Goal: Information Seeking & Learning: Learn about a topic

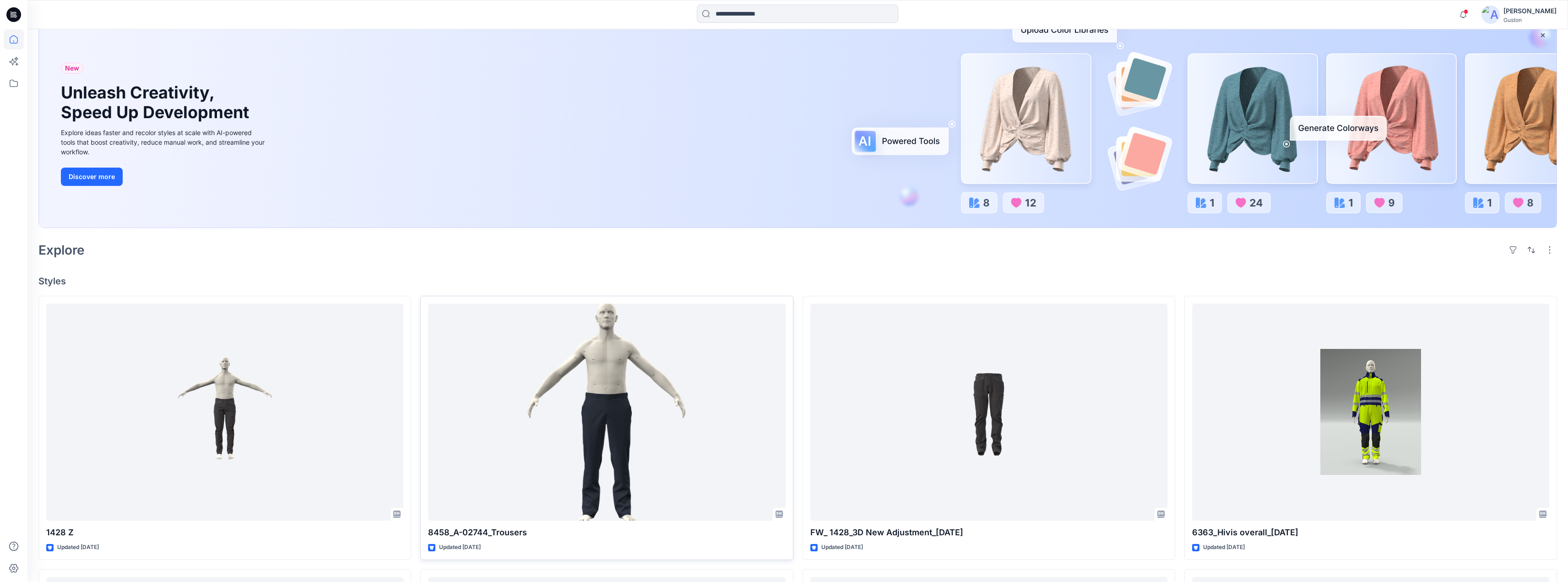
scroll to position [229, 0]
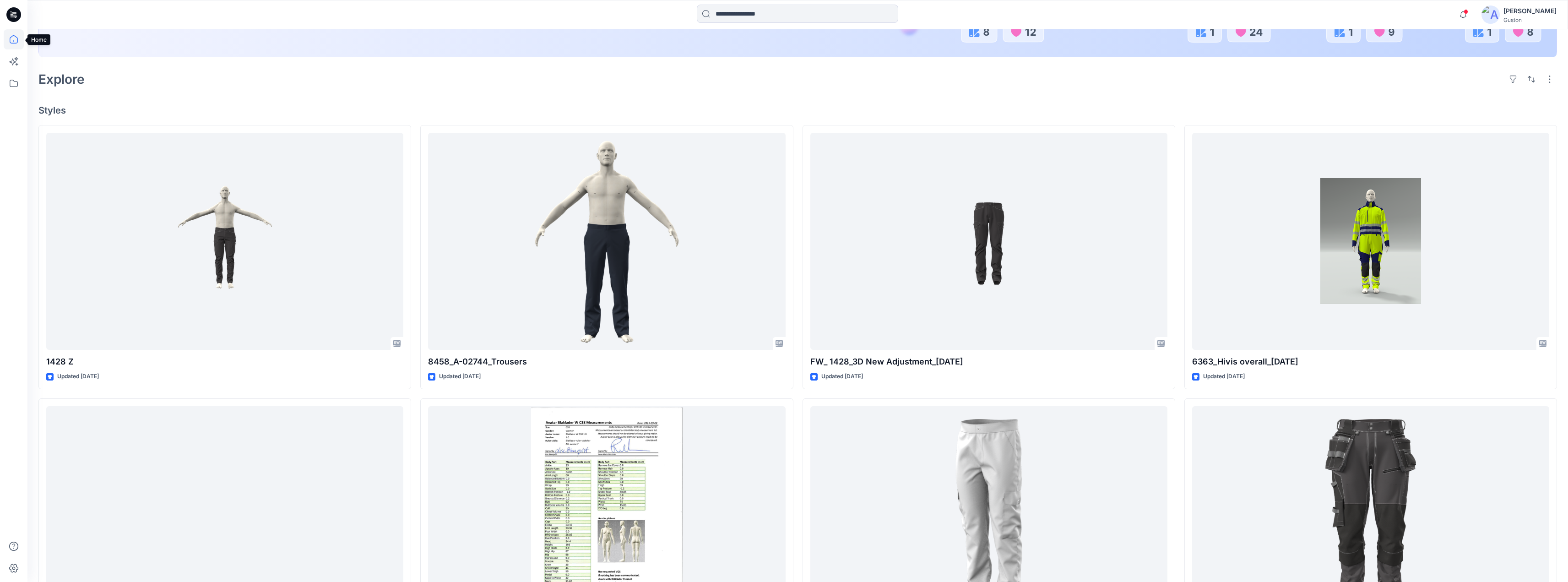
click at [12, 40] on icon at bounding box center [13, 39] width 20 height 20
click at [17, 81] on icon at bounding box center [13, 83] width 20 height 20
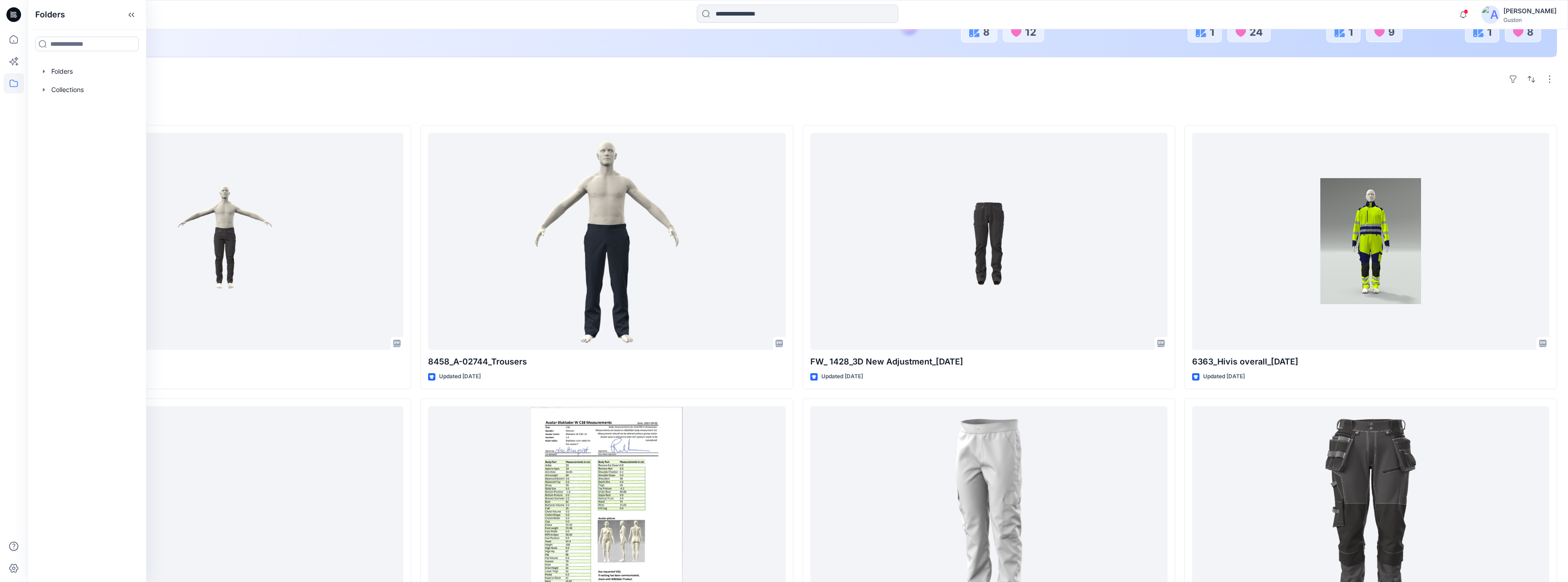
click at [1507, 13] on div "[PERSON_NAME]" at bounding box center [1529, 11] width 53 height 11
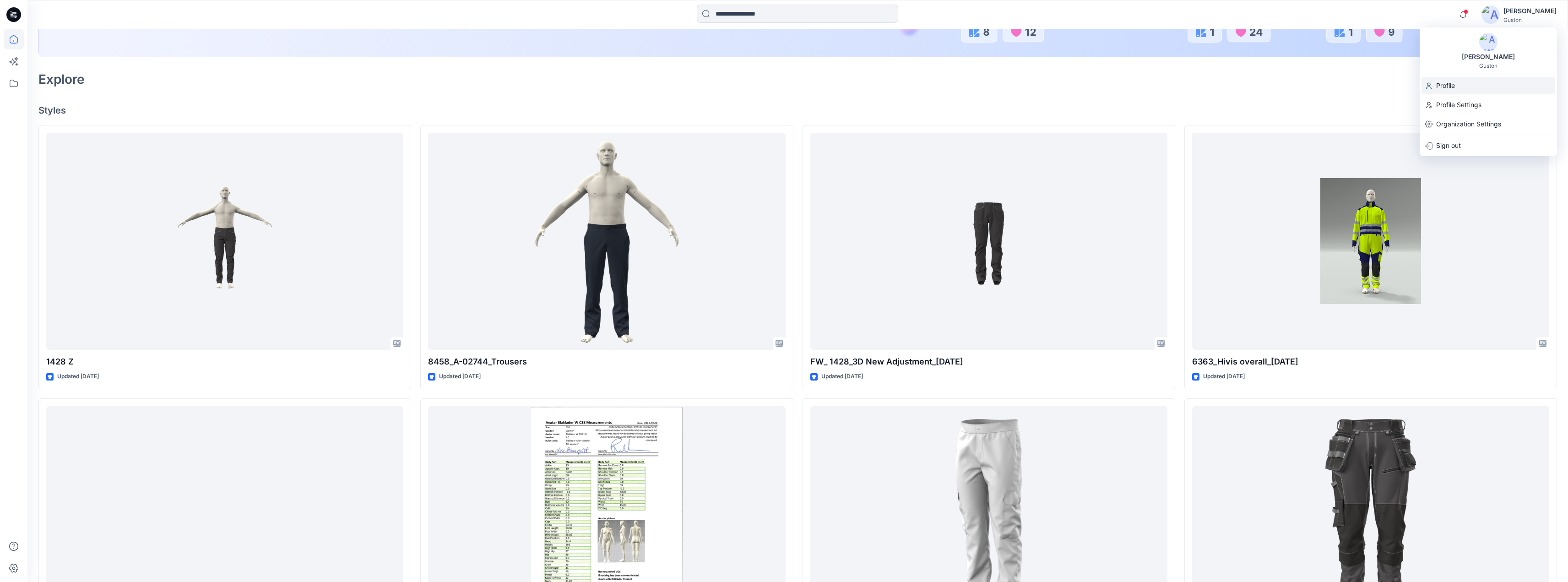
click at [1449, 83] on p "Profile" at bounding box center [1445, 86] width 19 height 17
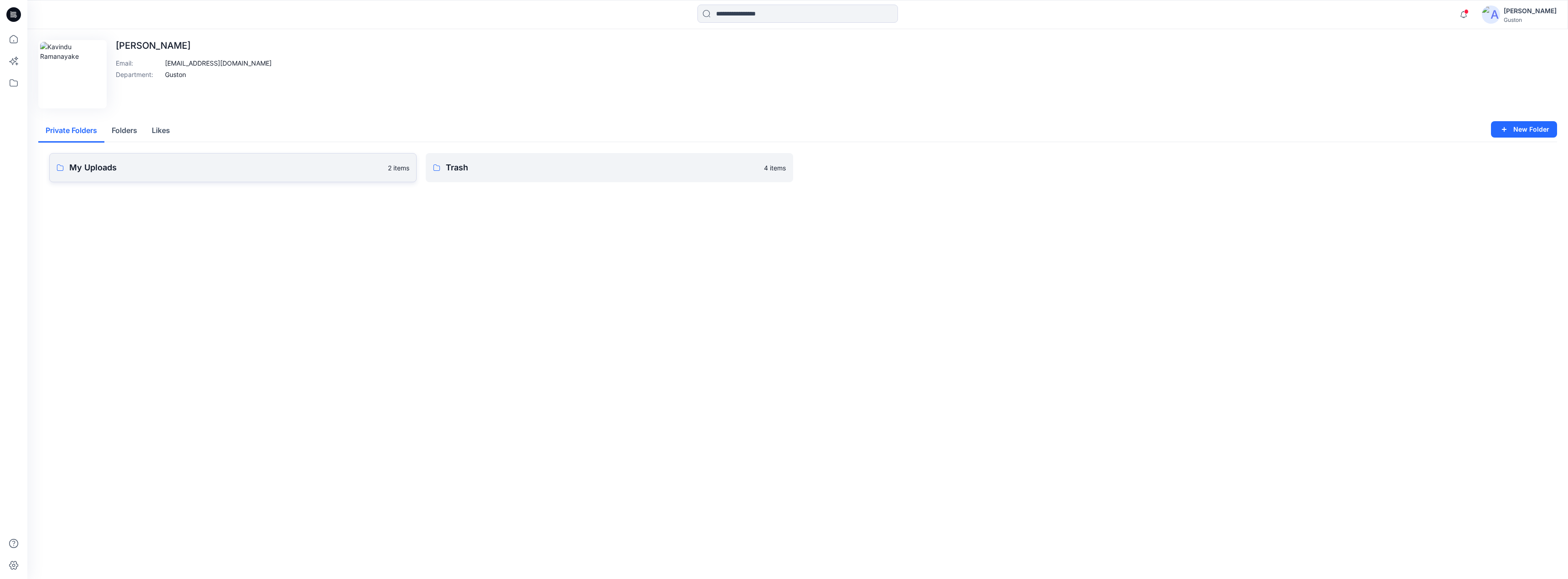
click at [181, 168] on p "My Uploads" at bounding box center [226, 167] width 313 height 13
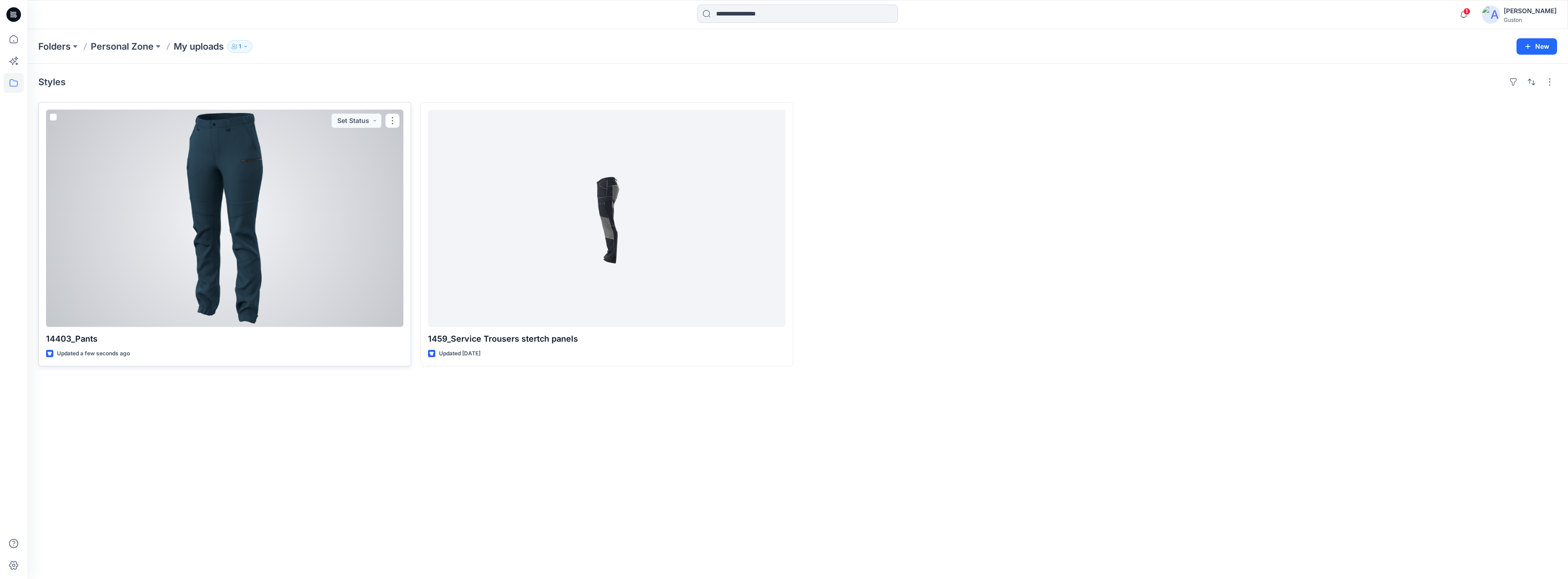
click at [320, 216] on div at bounding box center [225, 218] width 357 height 217
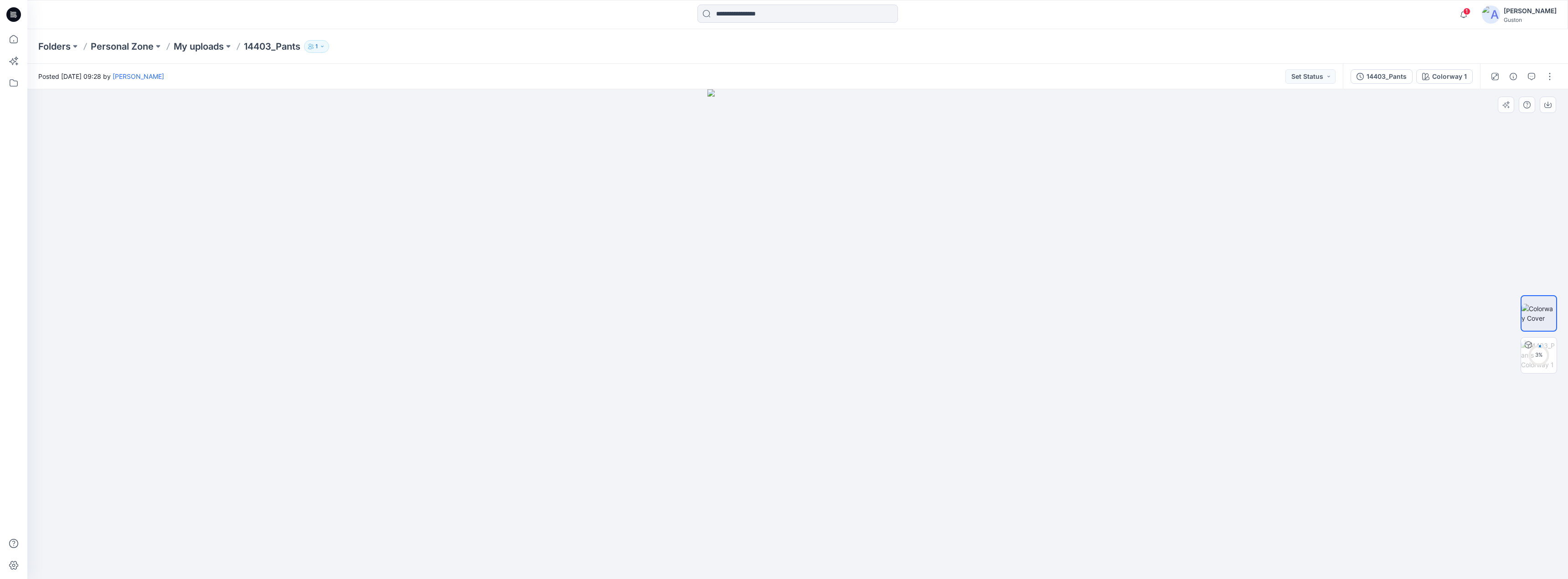
drag, startPoint x: 949, startPoint y: 362, endPoint x: 786, endPoint y: 336, distance: 165.1
click at [834, 343] on div at bounding box center [797, 334] width 1541 height 490
click at [635, 296] on div at bounding box center [797, 334] width 1541 height 490
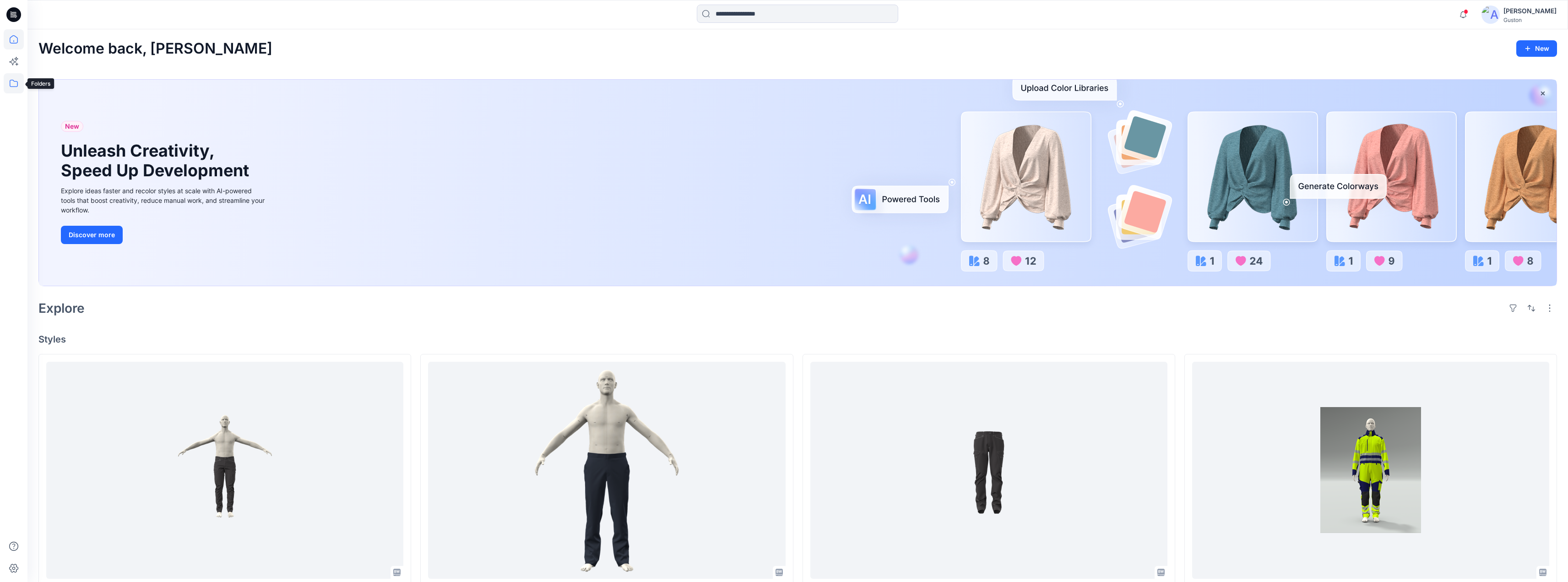
click at [21, 83] on icon at bounding box center [13, 83] width 20 height 20
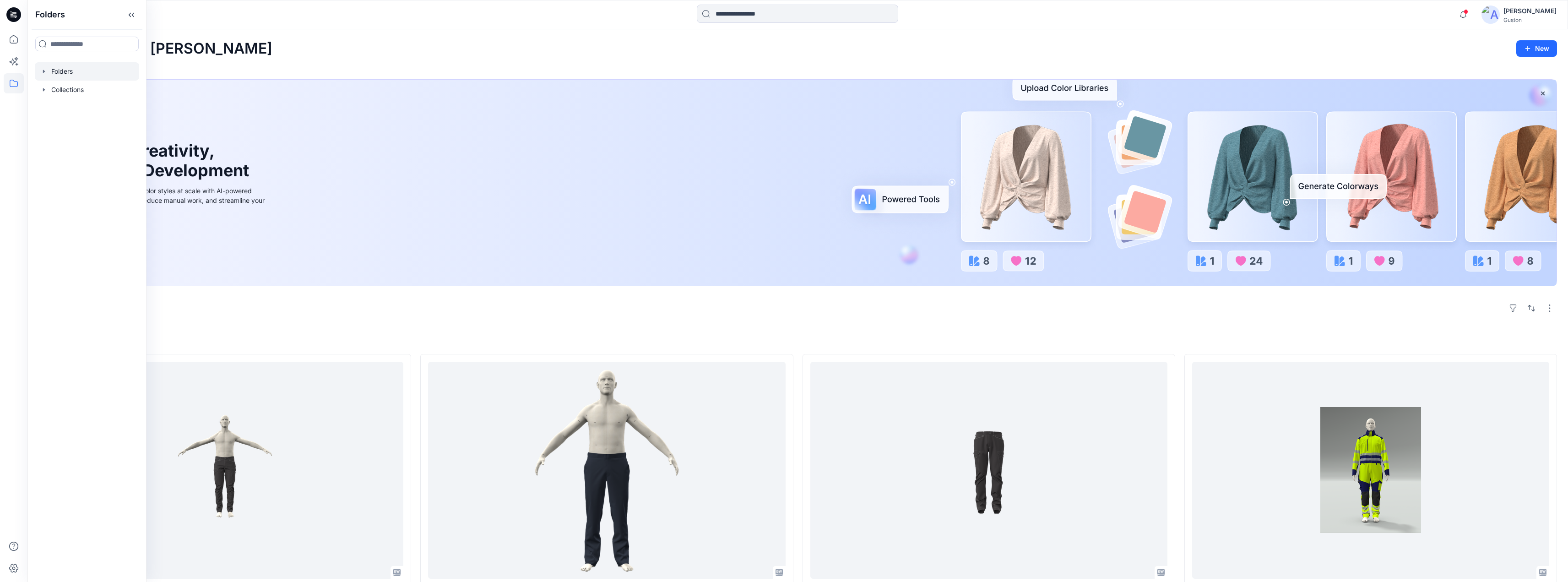
click at [67, 70] on div at bounding box center [87, 72] width 105 height 18
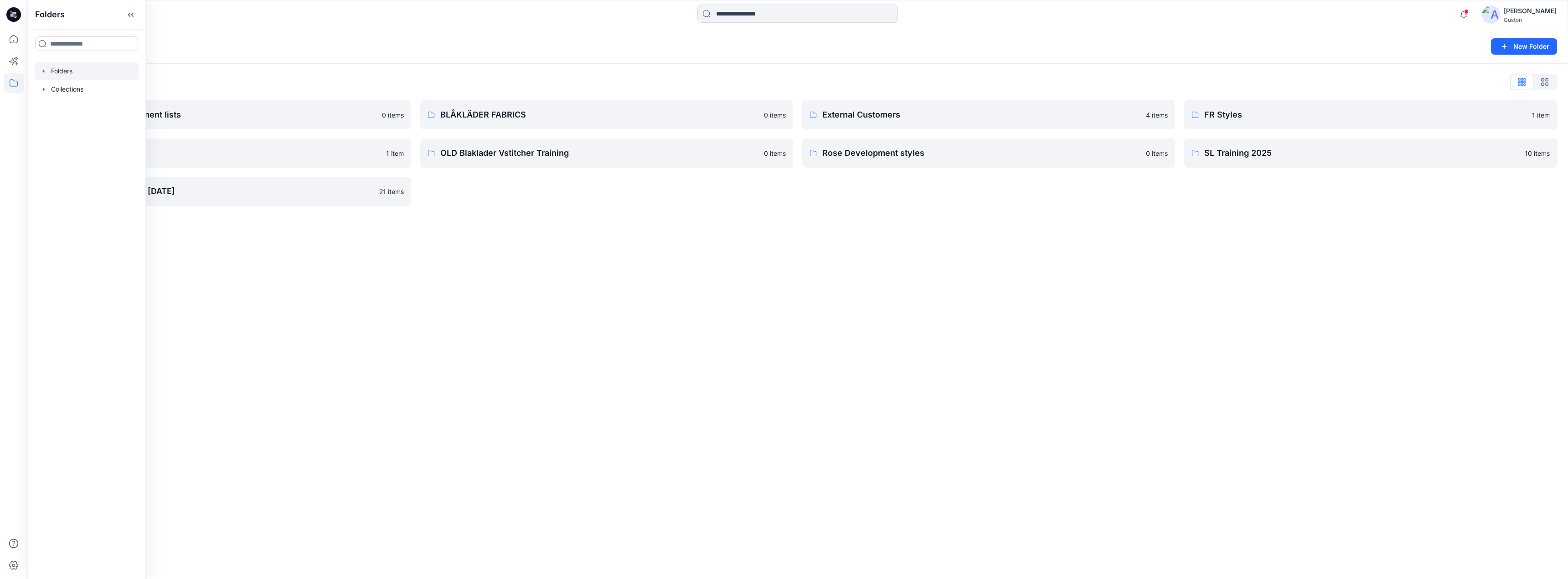
click at [1018, 130] on div "External Customers 4 items Rose Development styles 0 items" at bounding box center [989, 153] width 373 height 106
click at [908, 120] on p "External Customers" at bounding box center [981, 114] width 318 height 13
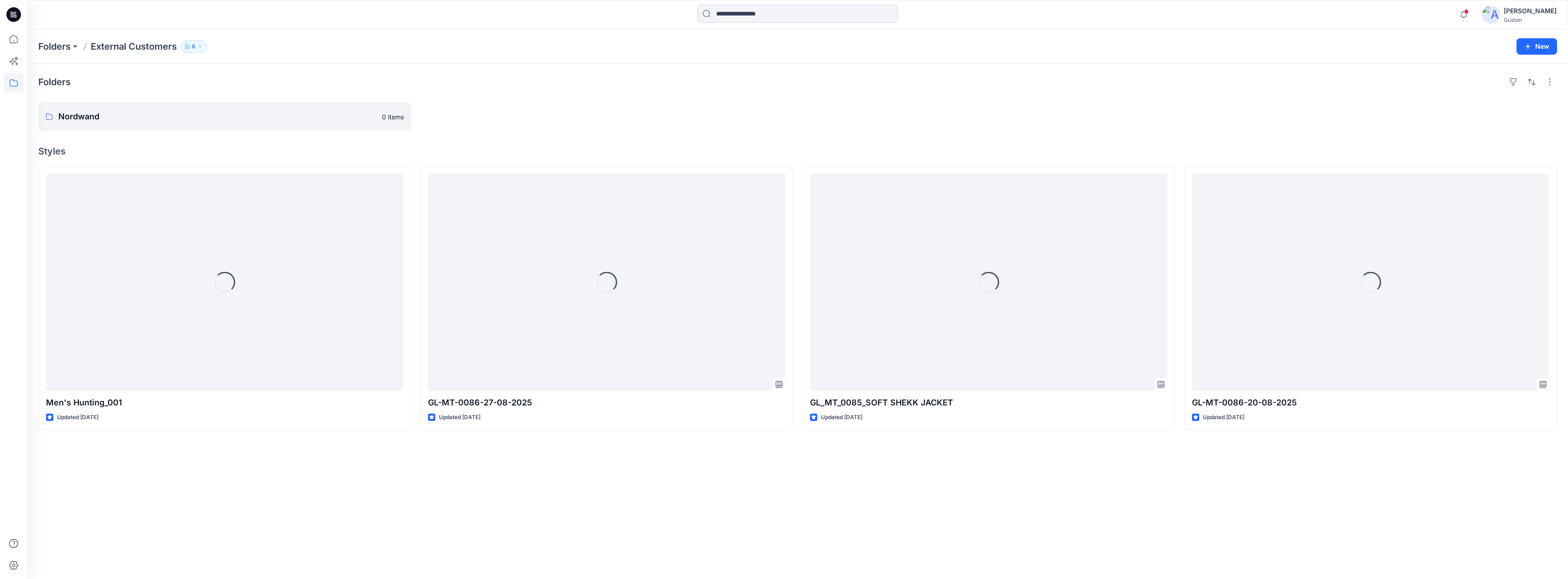
click at [197, 49] on button "6" at bounding box center [194, 46] width 26 height 13
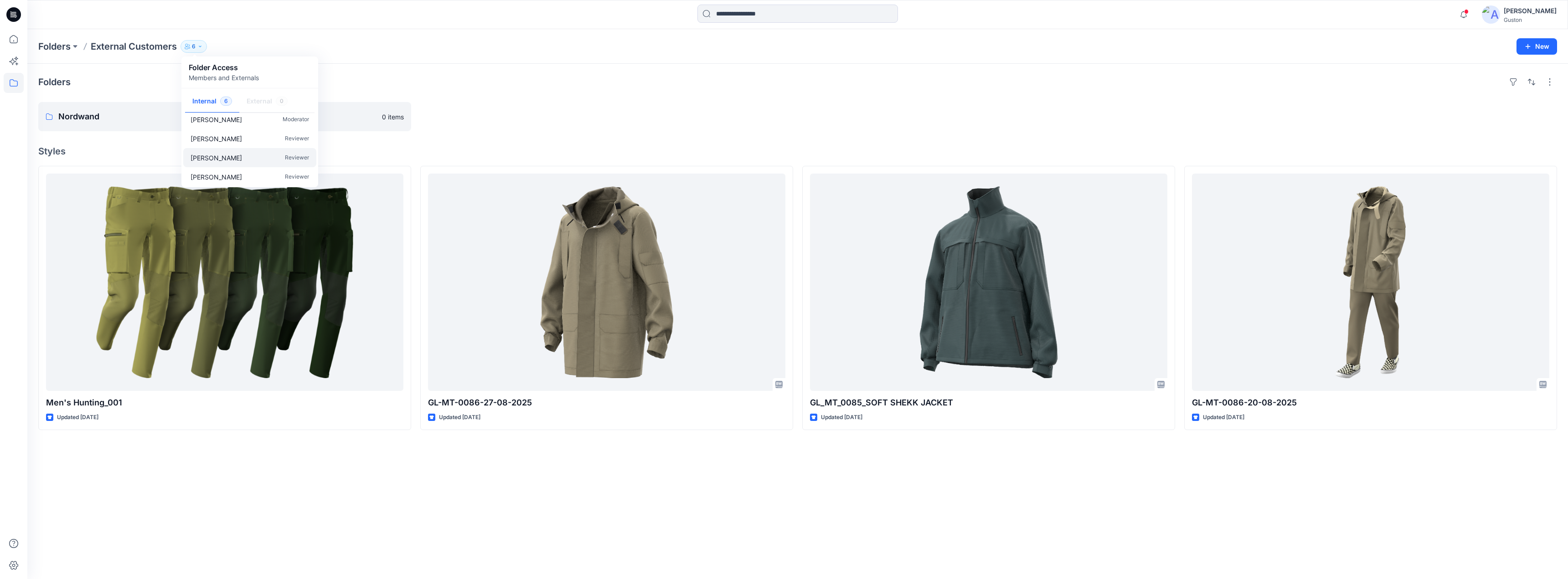
scroll to position [46, 0]
click at [783, 109] on div at bounding box center [606, 117] width 373 height 29
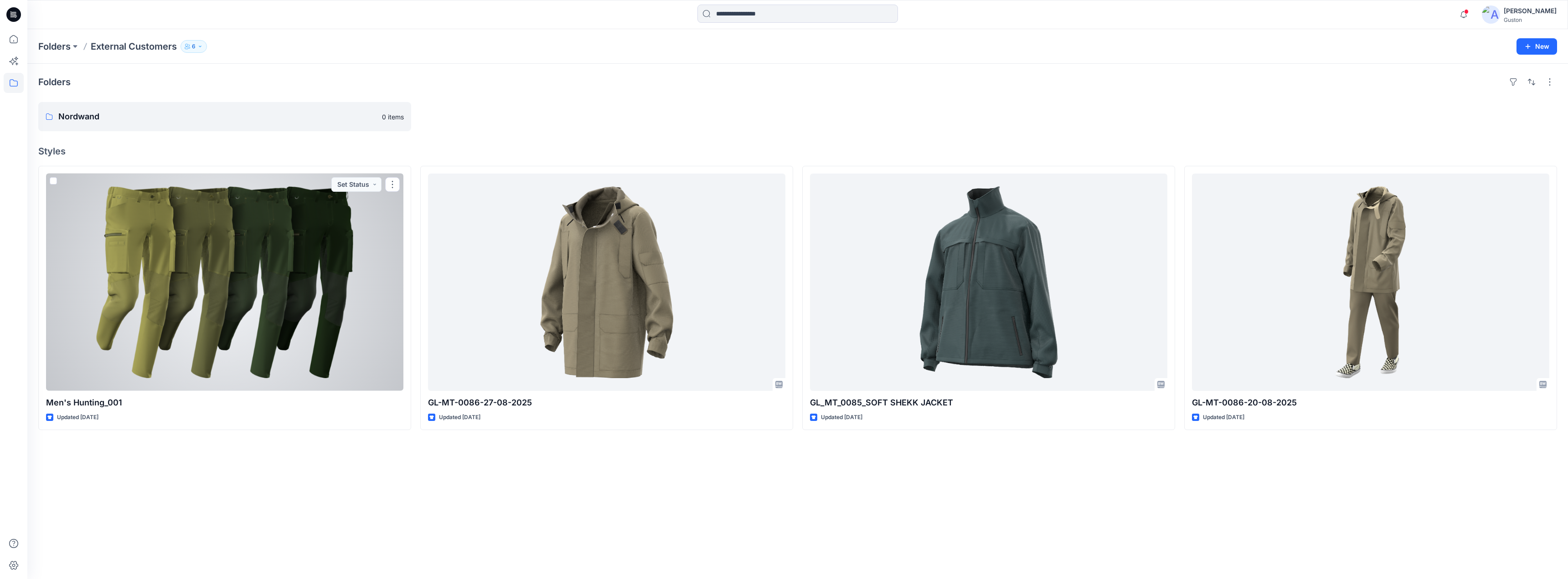
click at [238, 279] on div at bounding box center [225, 282] width 357 height 217
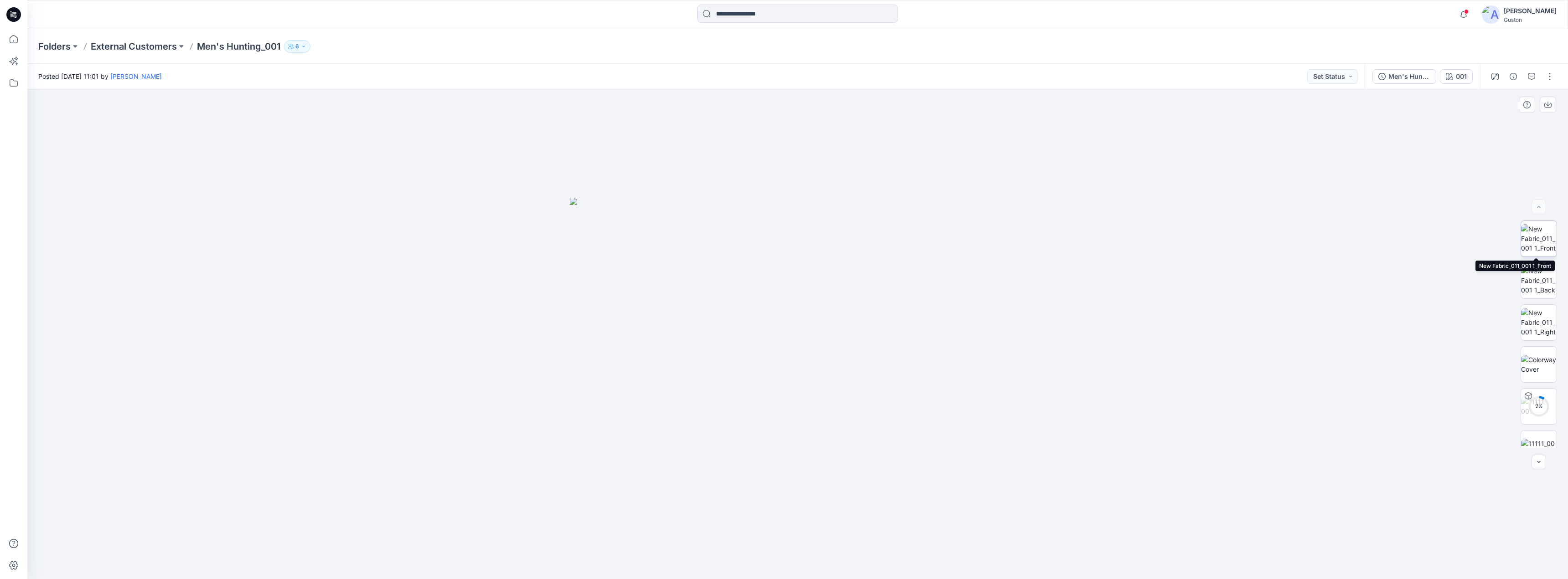
click at [1542, 235] on img at bounding box center [1539, 238] width 35 height 29
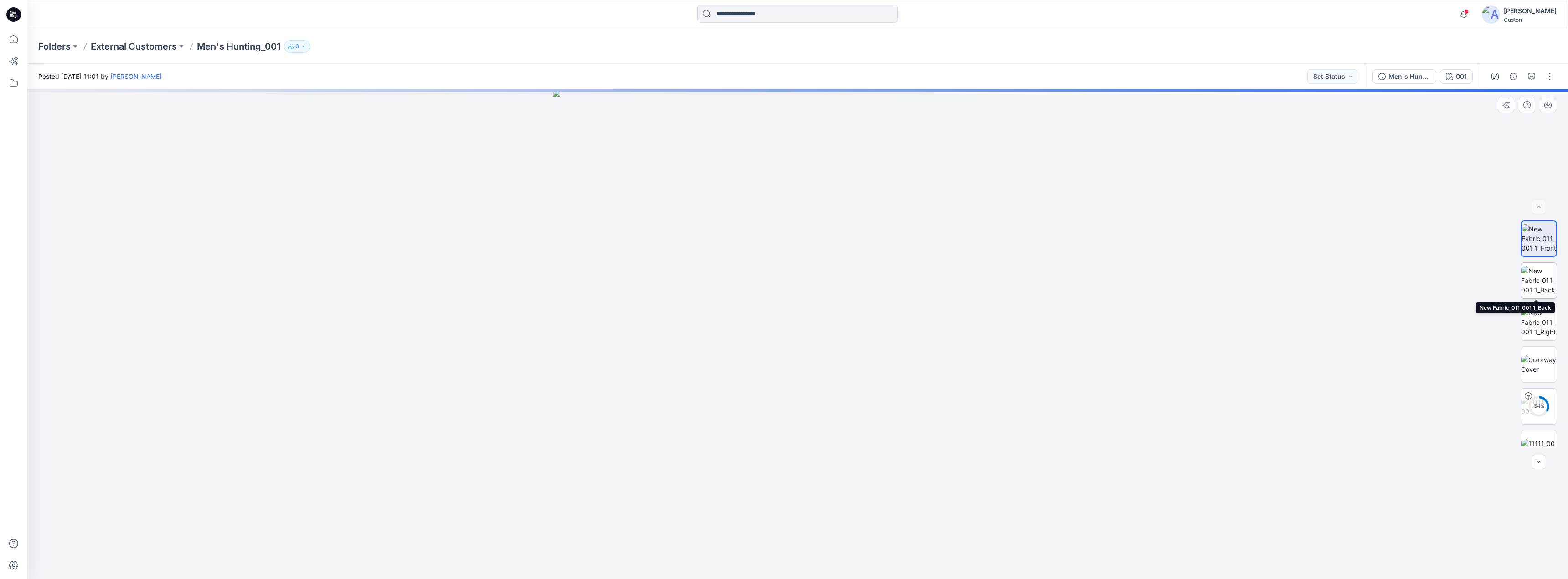
click at [1536, 277] on img at bounding box center [1539, 280] width 35 height 29
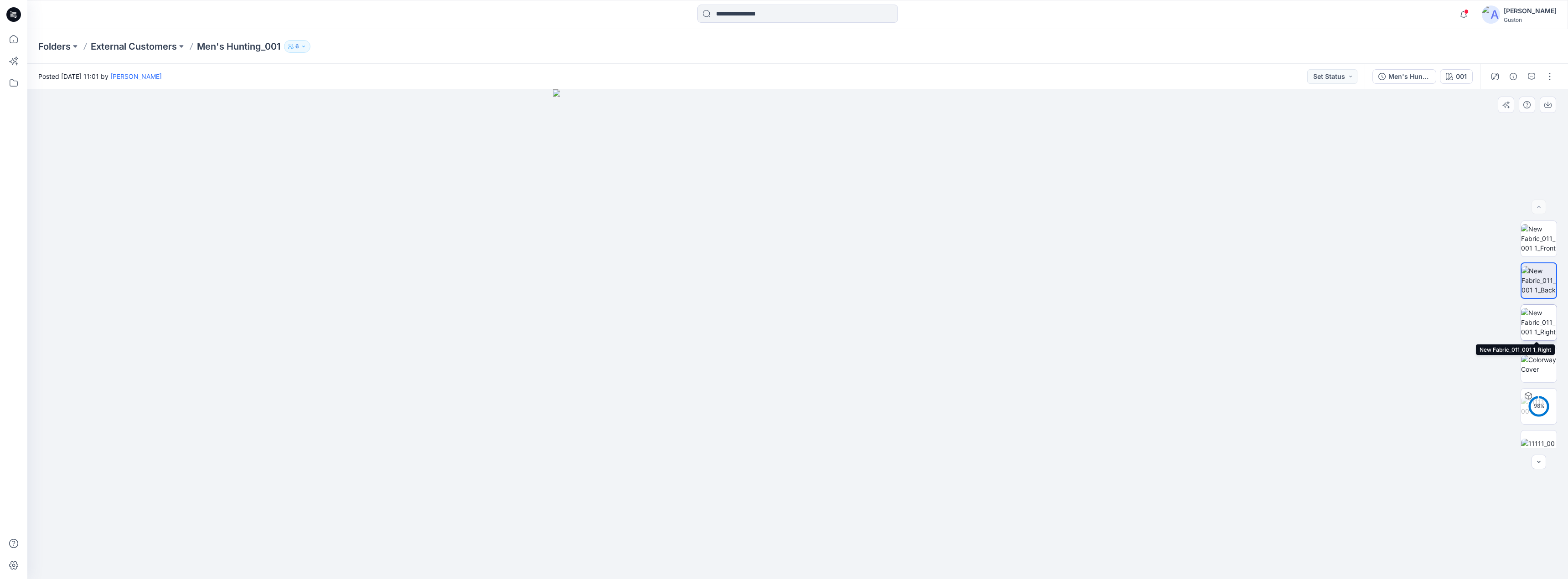
click at [1535, 314] on img at bounding box center [1539, 322] width 35 height 29
click at [1542, 286] on img at bounding box center [1539, 280] width 35 height 29
click at [1540, 244] on img at bounding box center [1539, 238] width 35 height 29
click at [1455, 17] on icon "button" at bounding box center [1463, 15] width 17 height 18
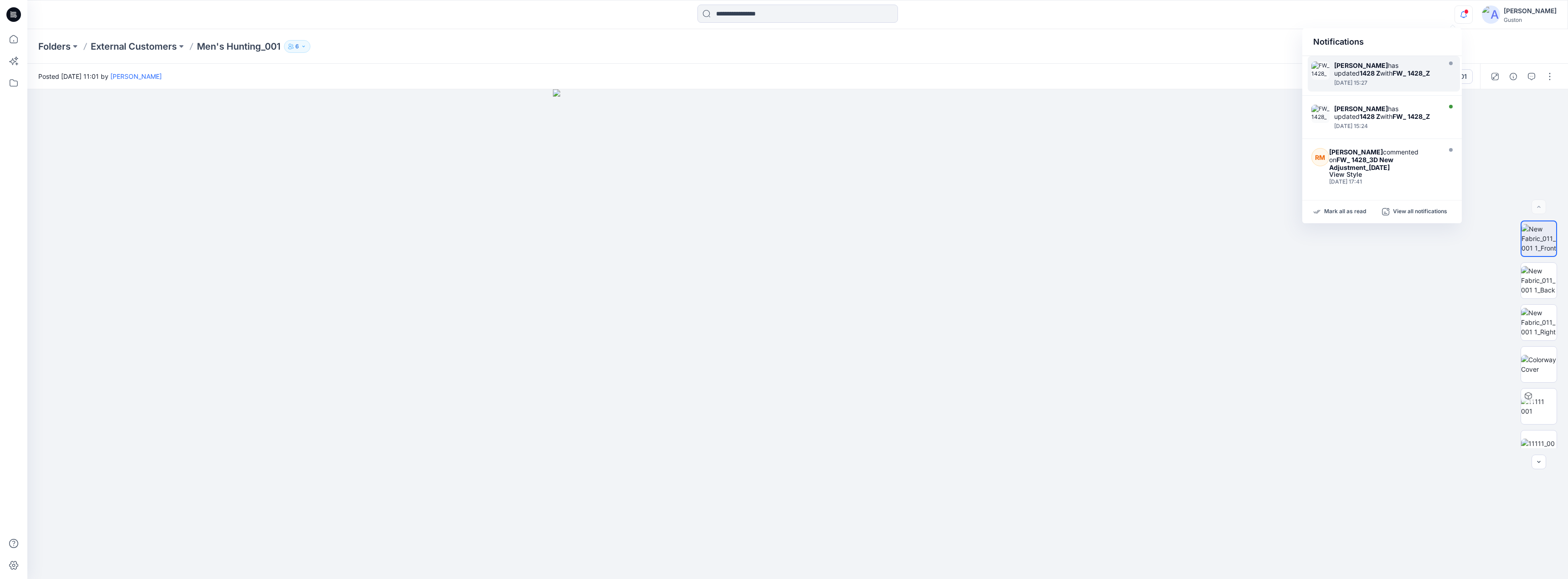
click at [1364, 77] on div at bounding box center [1387, 78] width 105 height 2
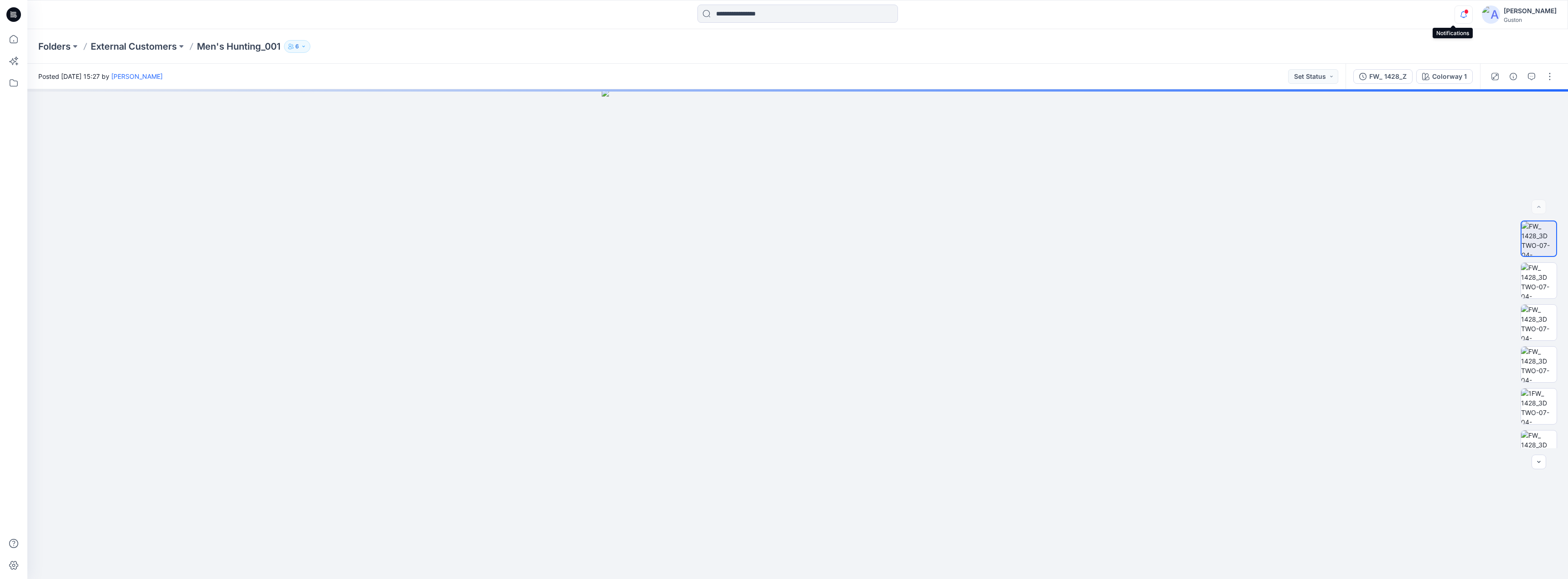
click at [1455, 17] on icon "button" at bounding box center [1463, 15] width 17 height 18
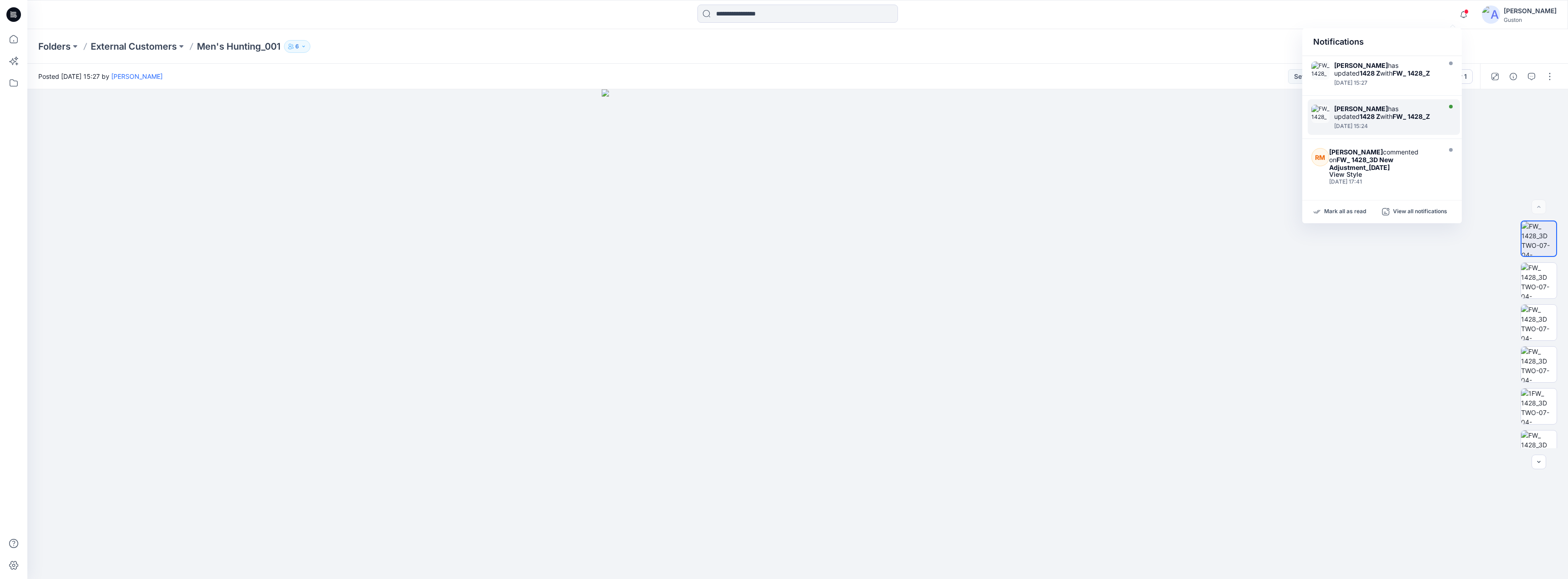
click at [1355, 113] on div "[PERSON_NAME] has updated 1428 Z with FW_ 1428_Z" at bounding box center [1387, 112] width 105 height 15
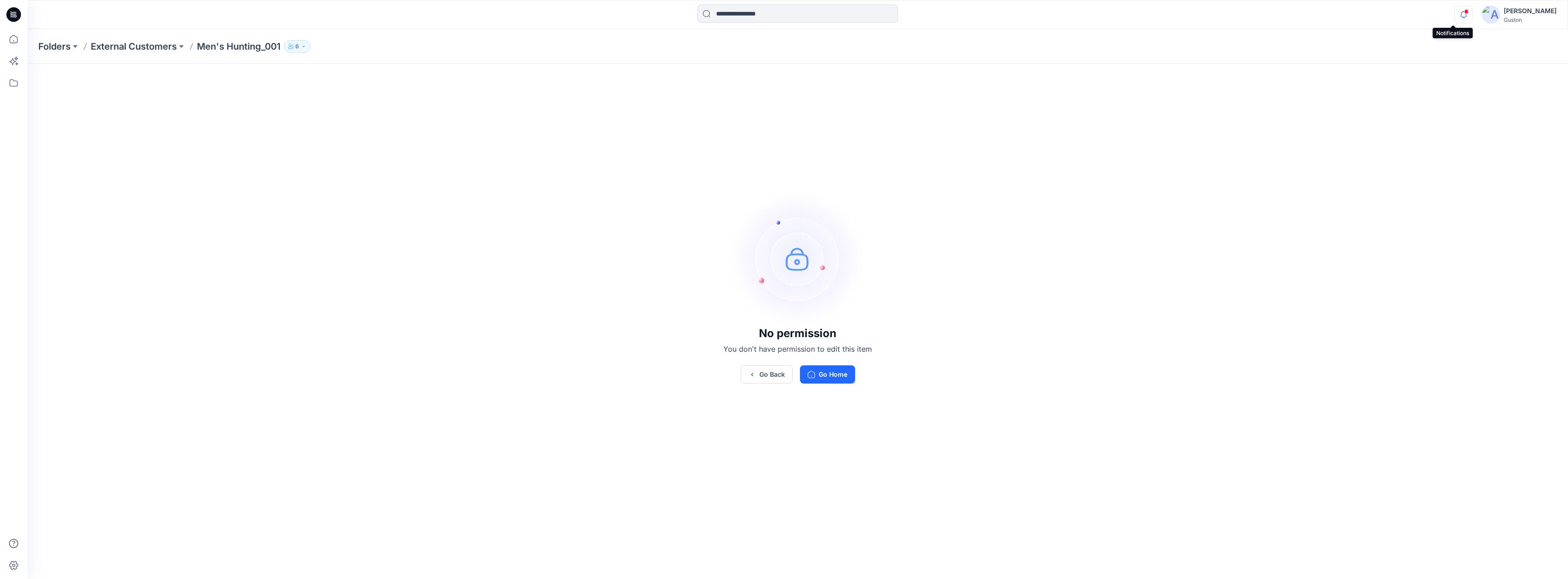
click at [1455, 16] on icon "button" at bounding box center [1463, 15] width 17 height 18
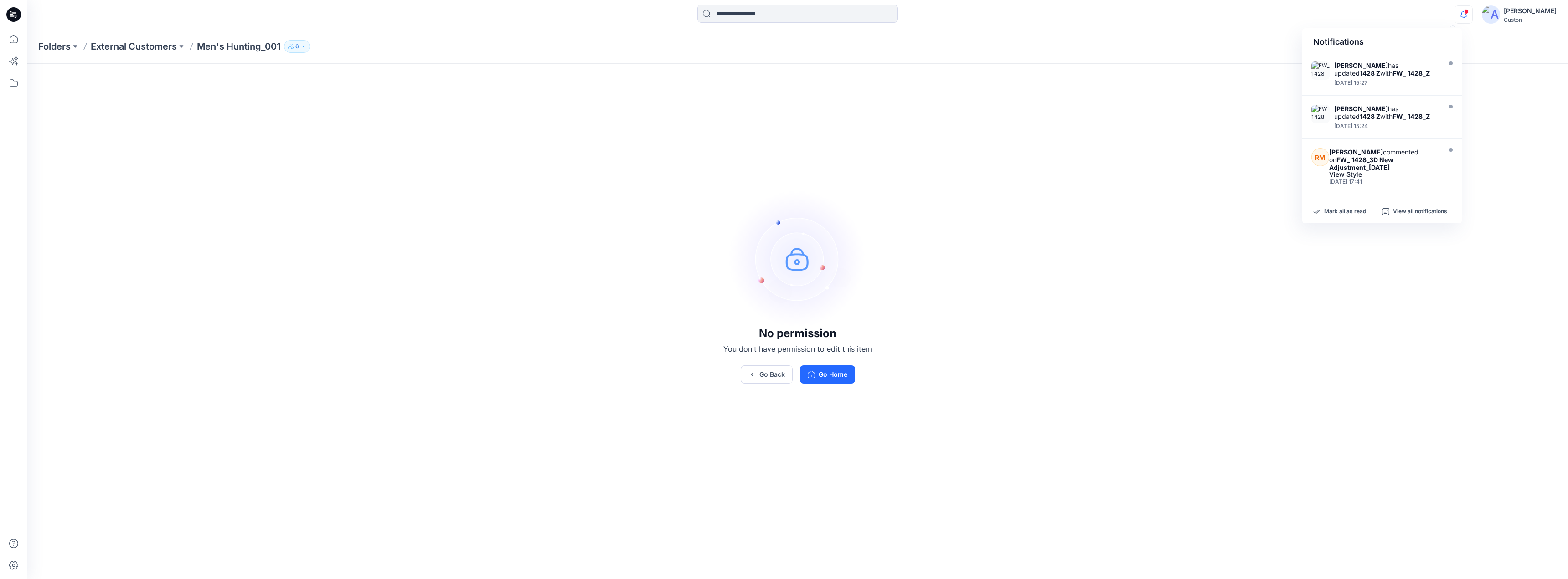
click at [1353, 161] on strong "FW_ 1428_3D New Adjustment_[DATE]" at bounding box center [1362, 163] width 65 height 15
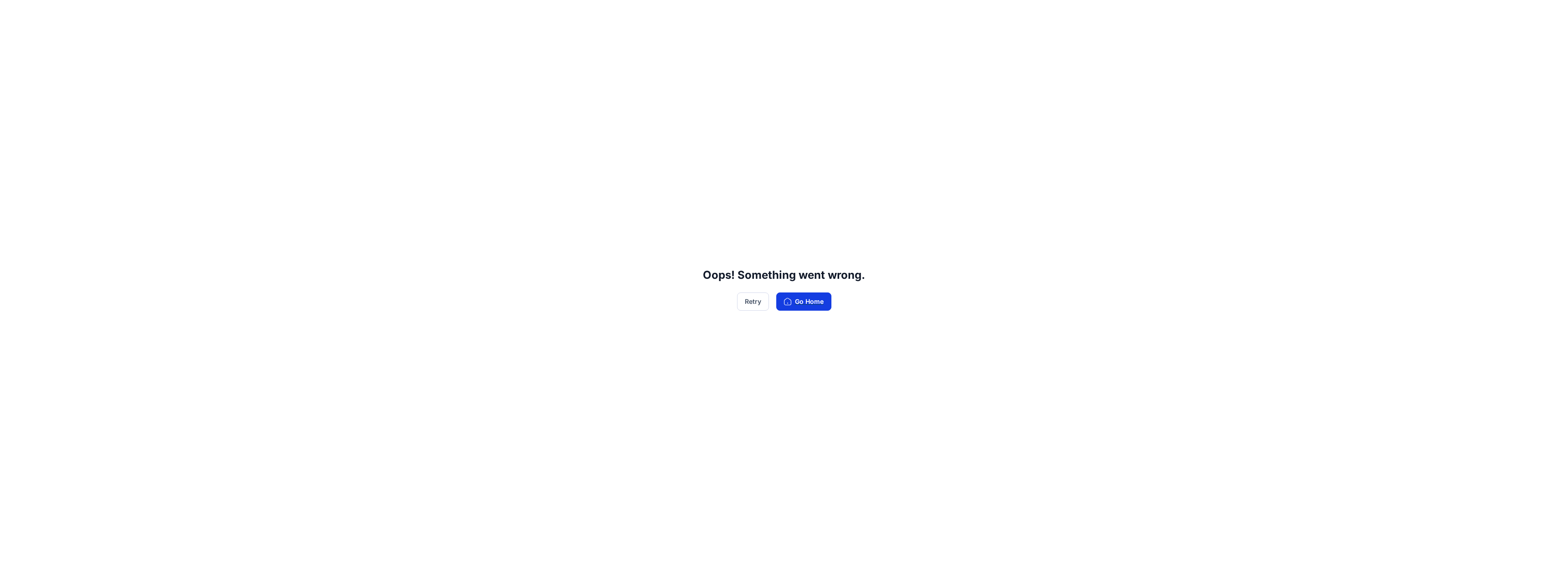
click at [794, 299] on button "Go Home" at bounding box center [803, 302] width 55 height 18
click at [801, 300] on button "Go Home" at bounding box center [803, 302] width 55 height 18
click at [802, 302] on button "Go Home" at bounding box center [803, 302] width 55 height 18
